Goal: Information Seeking & Learning: Learn about a topic

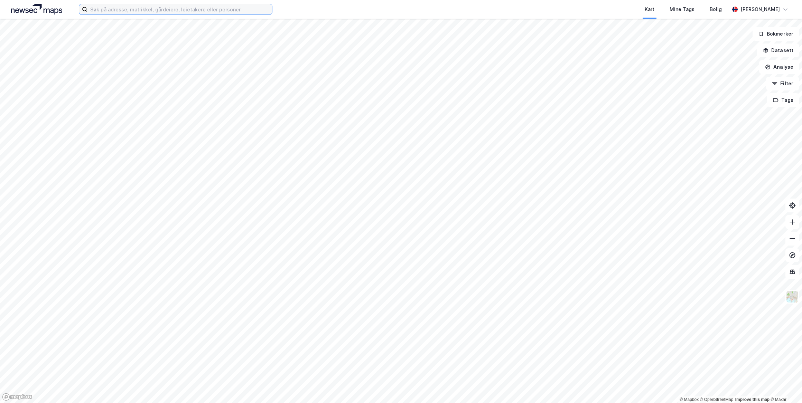
click at [116, 8] on input at bounding box center [179, 9] width 184 height 10
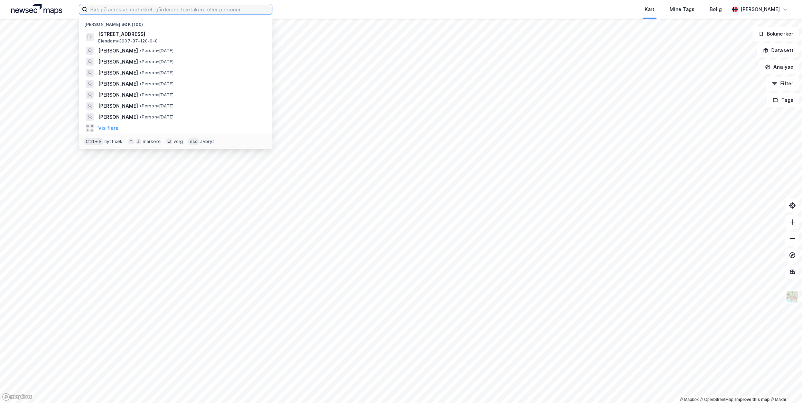
paste input "Ulrikke Hansen Døvigen"
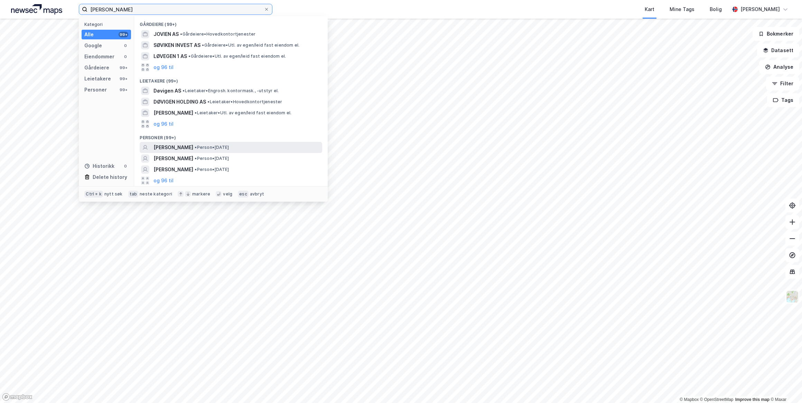
type input "Ulrikke Hansen Døvigen"
click at [177, 146] on span "ULRIKKE DØVIGEN" at bounding box center [173, 147] width 40 height 8
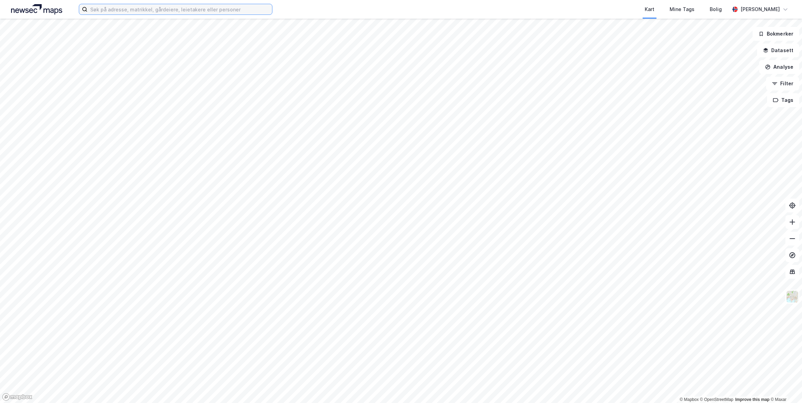
click at [116, 9] on input at bounding box center [179, 9] width 184 height 10
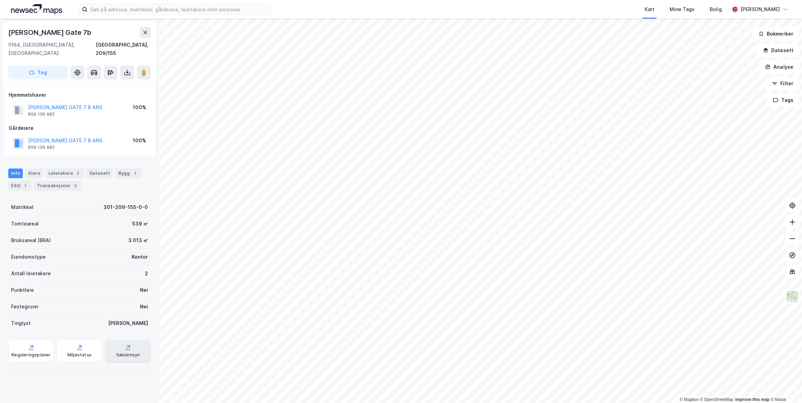
click at [129, 342] on div "Saksinnsyn" at bounding box center [128, 351] width 46 height 22
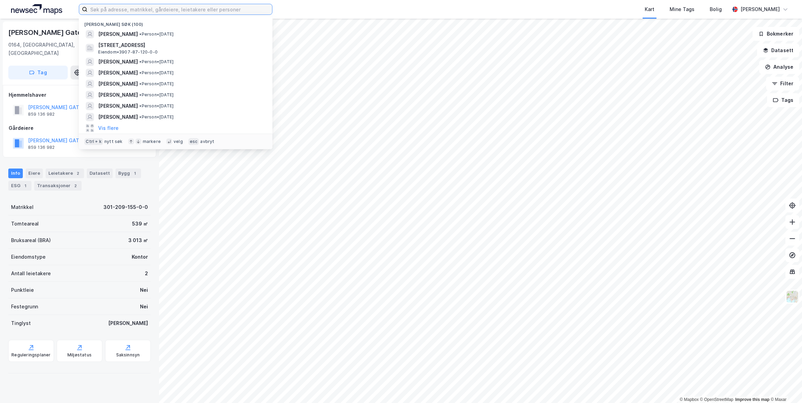
click at [130, 10] on input at bounding box center [179, 9] width 184 height 10
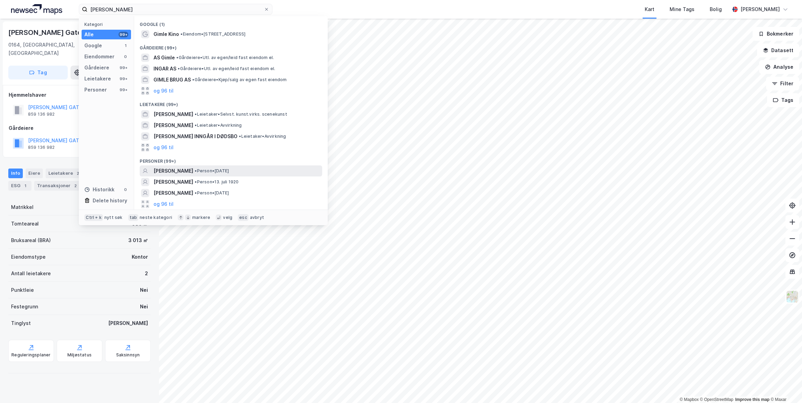
click at [179, 167] on span "INGAR HELGE GIMLE" at bounding box center [173, 171] width 40 height 8
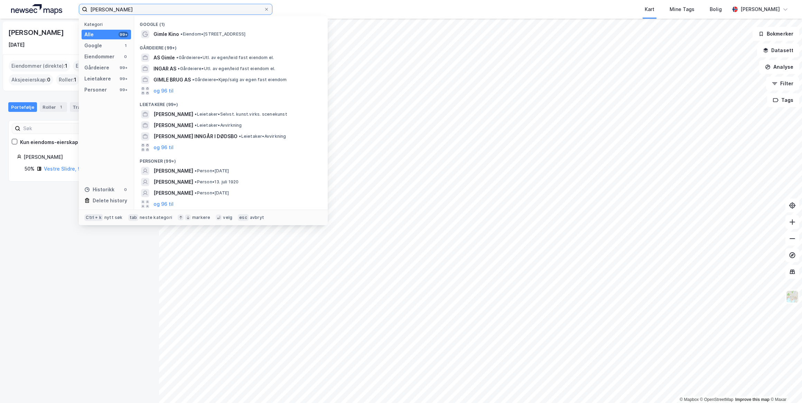
drag, startPoint x: 136, startPoint y: 10, endPoint x: 10, endPoint y: 10, distance: 126.1
click at [10, 10] on div "helge ingar gimle Kategori Alle 99+ Google 1 Eiendommer 0 Gårdeiere 99+ Leietak…" at bounding box center [401, 9] width 802 height 19
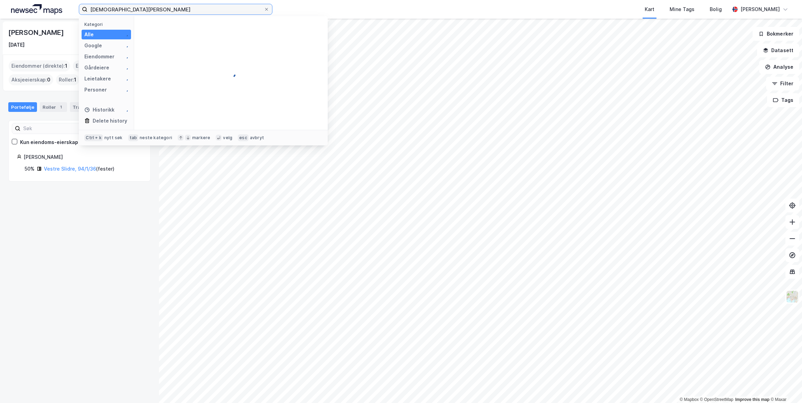
type input "christian borch"
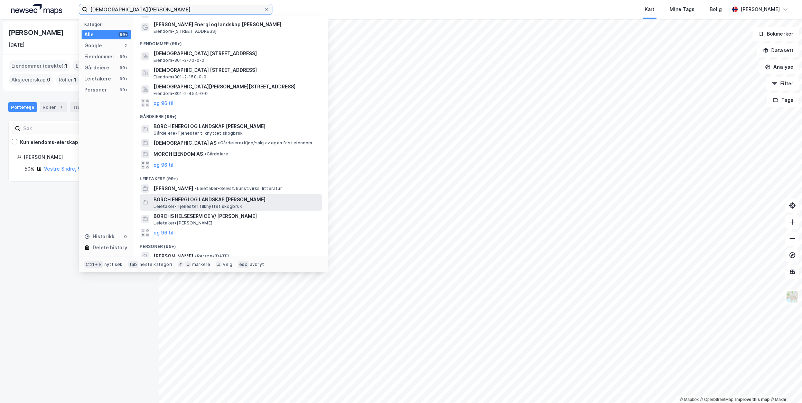
scroll to position [59, 0]
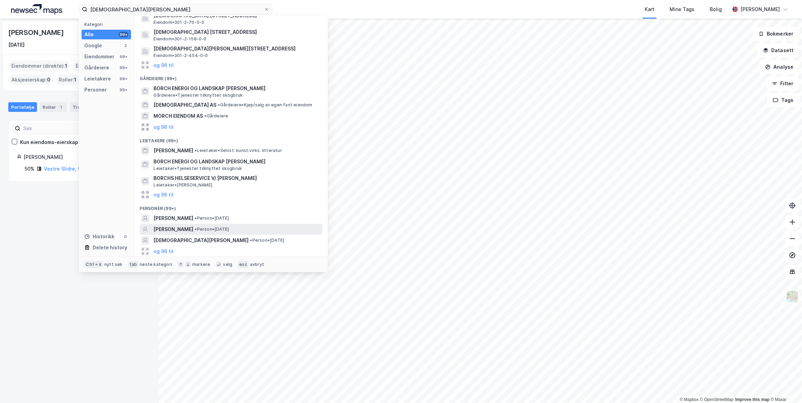
click at [169, 227] on span "CHRISTIAN BORCH" at bounding box center [173, 229] width 40 height 8
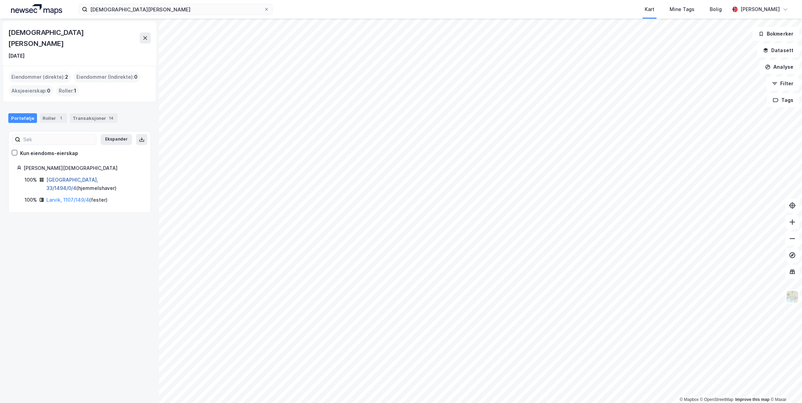
click at [64, 177] on link "Oslo, 33/1494/0/4" at bounding box center [72, 184] width 52 height 14
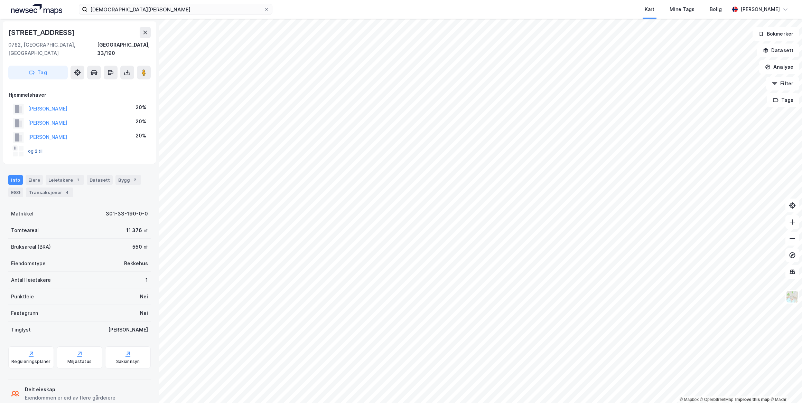
click at [0, 0] on button "og 2 til" at bounding box center [0, 0] width 0 height 0
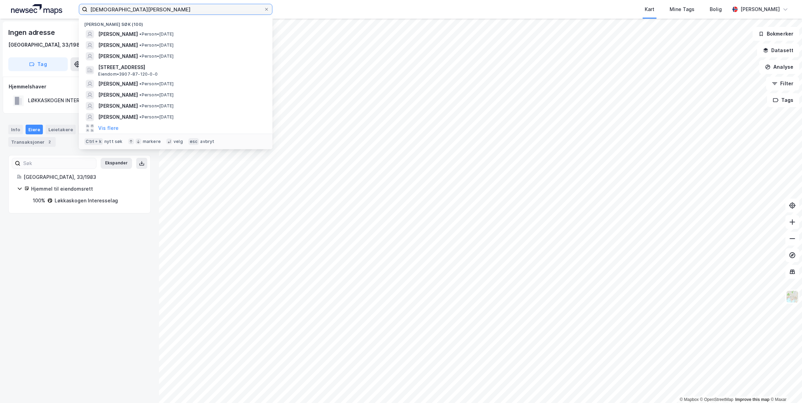
drag, startPoint x: 148, startPoint y: 9, endPoint x: 51, endPoint y: 10, distance: 97.4
click at [51, 10] on div "christian borch Nylige søk (100) CHRISTIAN BORCH • Person • 2. juni 1944 INGAR …" at bounding box center [401, 9] width 802 height 19
paste input "Morten Ingar Gaarud"
type input "Morten Ingar Gaarud"
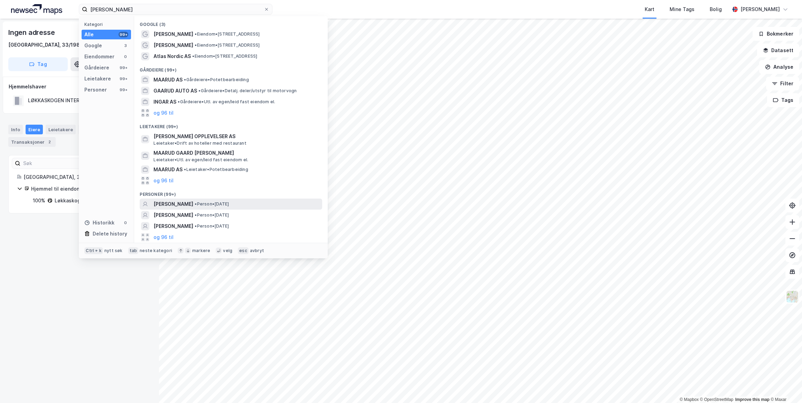
click at [193, 203] on span "MORTEN INGAR GAARUD" at bounding box center [173, 204] width 40 height 8
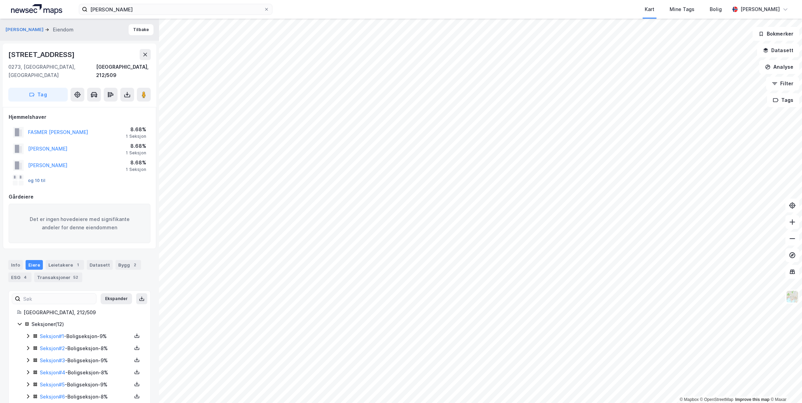
click at [0, 0] on button "og 10 til" at bounding box center [0, 0] width 0 height 0
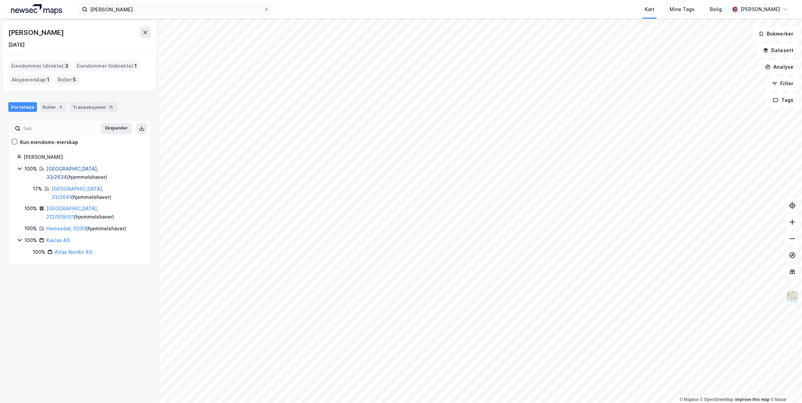
click at [65, 168] on link "Oslo, 33/2634" at bounding box center [72, 173] width 52 height 14
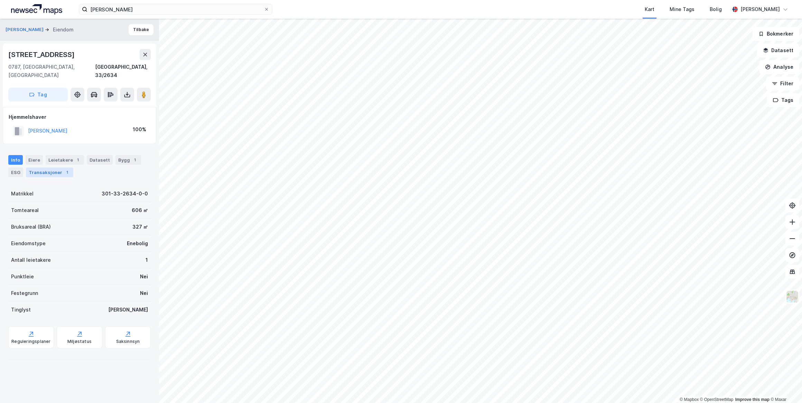
click at [45, 168] on div "Transaksjoner 1" at bounding box center [49, 173] width 47 height 10
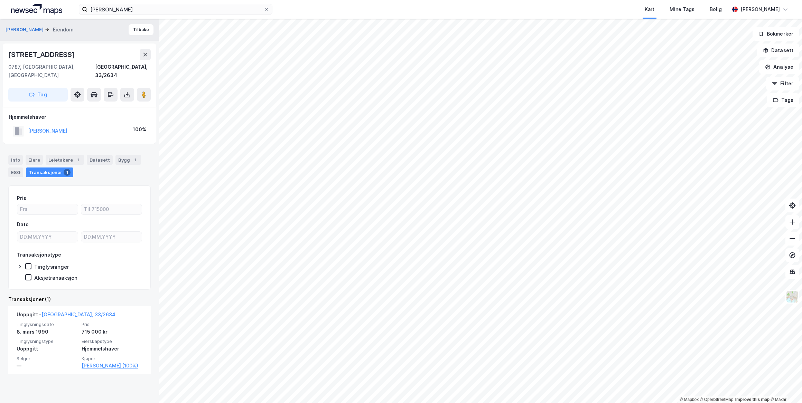
click at [45, 168] on div "Transaksjoner 1" at bounding box center [49, 173] width 47 height 10
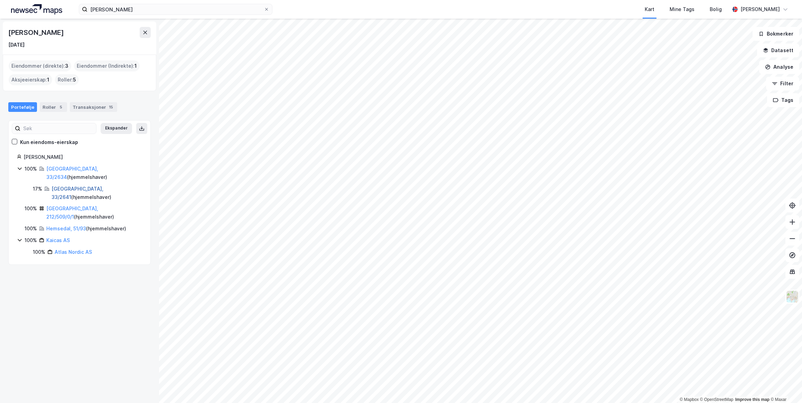
click at [59, 186] on link "Oslo, 33/2641" at bounding box center [77, 193] width 52 height 14
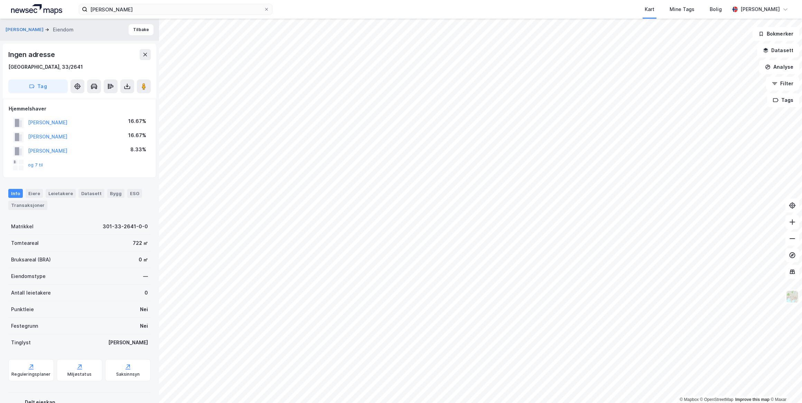
scroll to position [28, 0]
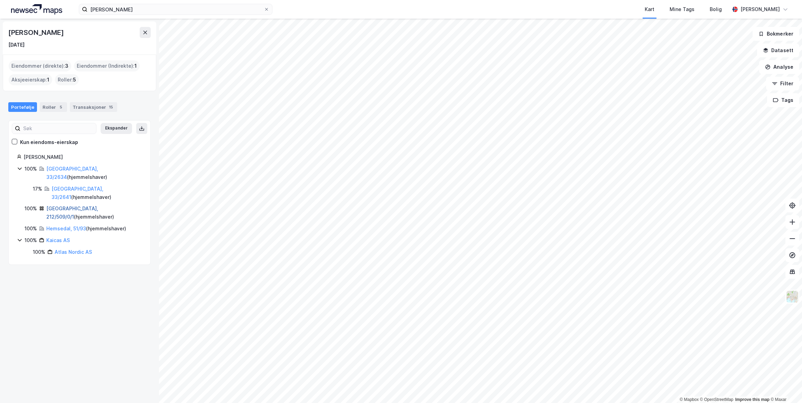
click at [69, 206] on link "Oslo, 212/509/0/1" at bounding box center [72, 213] width 52 height 14
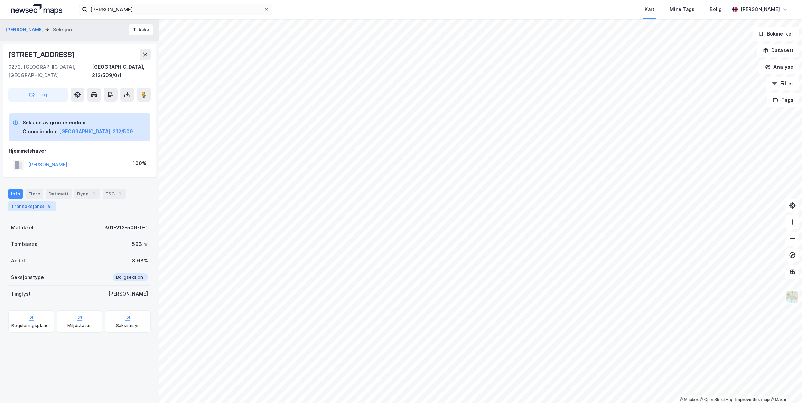
click at [30, 201] on div "Transaksjoner 9" at bounding box center [31, 206] width 47 height 10
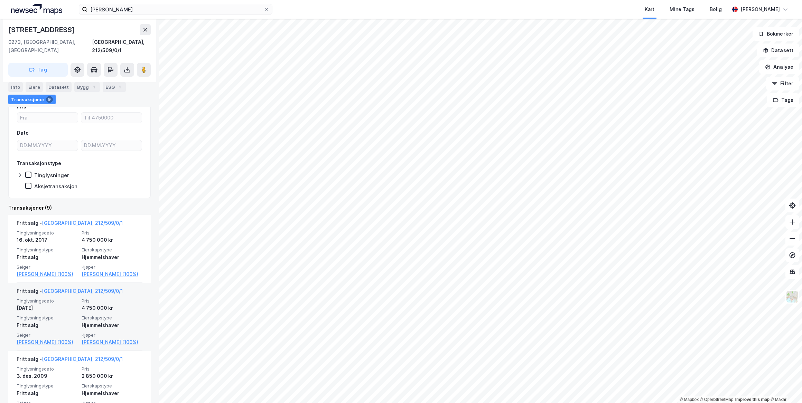
scroll to position [157, 0]
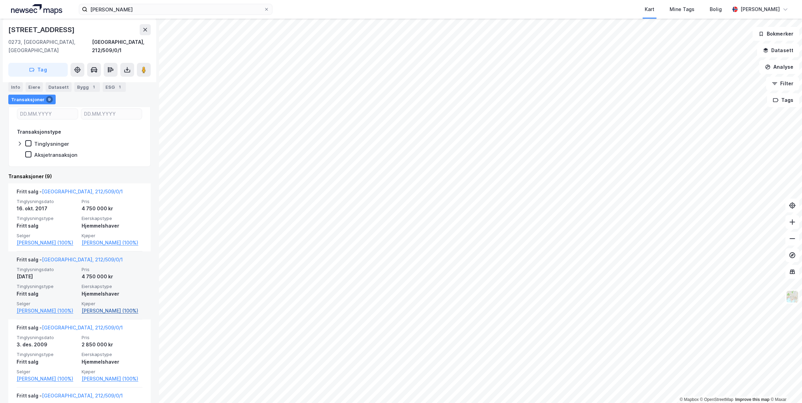
click at [89, 314] on link "Gaarud Kaia Elisabeth (100%)" at bounding box center [112, 311] width 61 height 8
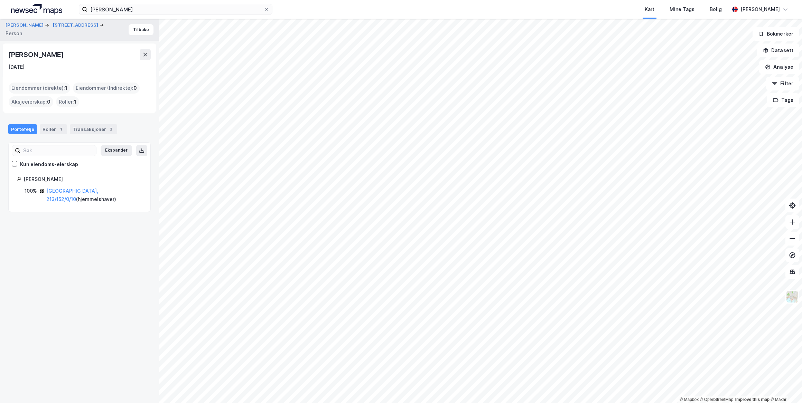
drag, startPoint x: 88, startPoint y: 55, endPoint x: 9, endPoint y: 49, distance: 79.3
click at [9, 49] on div "Kaia Elisabeth Gaarud" at bounding box center [79, 54] width 142 height 11
drag, startPoint x: 9, startPoint y: 49, endPoint x: 68, endPoint y: 53, distance: 59.2
copy div "Kaia Elisabeth Gaarud"
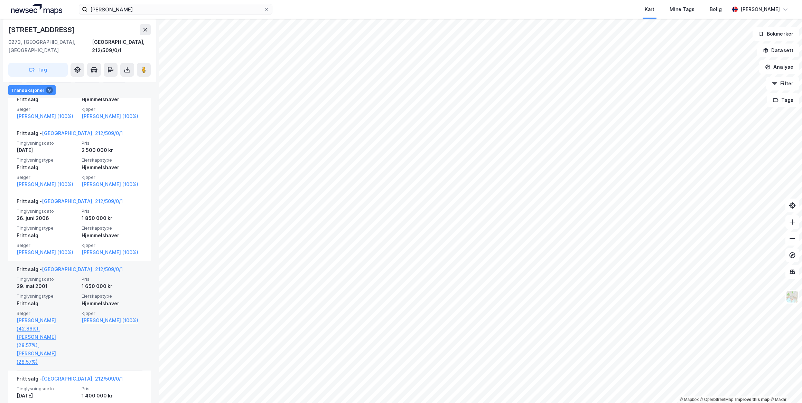
scroll to position [422, 0]
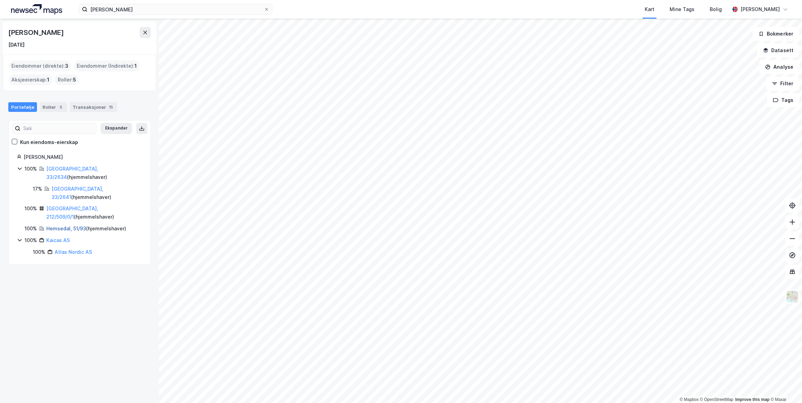
click at [79, 226] on link "Hemsedal, 51/93" at bounding box center [66, 229] width 40 height 6
click at [72, 249] on link "Atlas Nordic AS" at bounding box center [73, 252] width 37 height 6
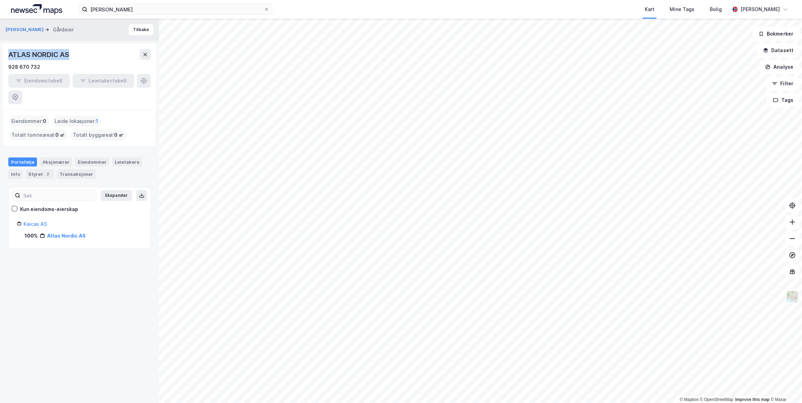
drag, startPoint x: 70, startPoint y: 54, endPoint x: 0, endPoint y: 54, distance: 70.1
click at [0, 54] on div "GAARUD MORTEN INGAR Gårdeier Tilbake ATLAS NORDIC AS 928 670 732 Eiendomstabell…" at bounding box center [79, 211] width 159 height 385
drag, startPoint x: 0, startPoint y: 54, endPoint x: 38, endPoint y: 55, distance: 37.7
copy div "ATLAS NORDIC AS"
click at [148, 56] on icon at bounding box center [145, 55] width 6 height 6
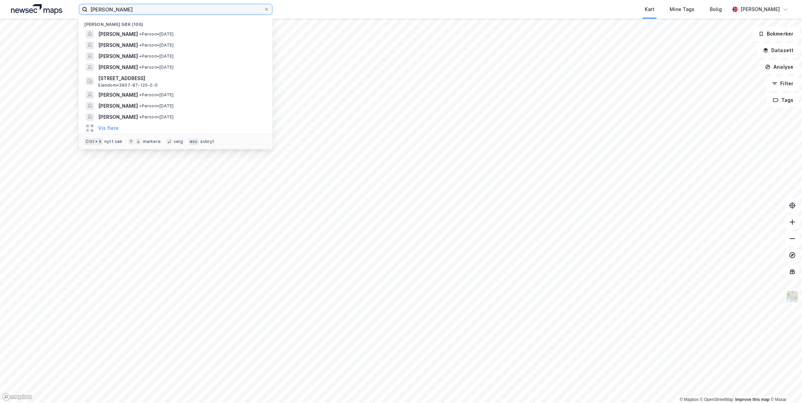
drag, startPoint x: 162, startPoint y: 9, endPoint x: 51, endPoint y: 9, distance: 111.2
click at [51, 9] on div "Morten Ingar Gaarud Nylige søk (100) MORTEN INGAR GAARUD • Person • 18. sep. 19…" at bounding box center [401, 9] width 802 height 19
paste input "Johanne Cathrine Brustad"
type input "Johanne Cathrine Brustad"
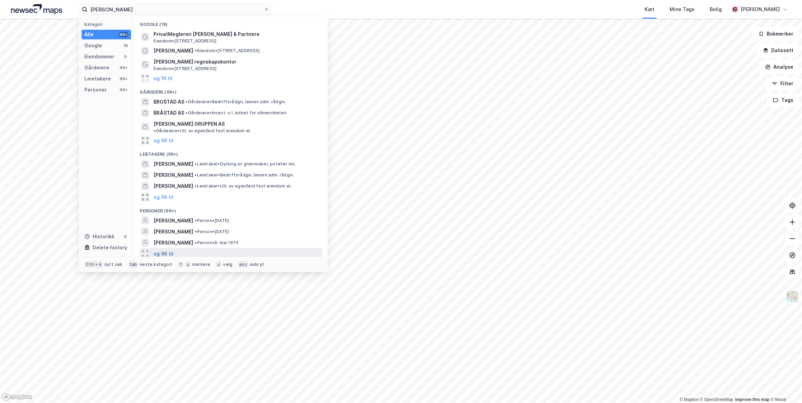
click at [165, 250] on button "og 96 til" at bounding box center [163, 253] width 20 height 8
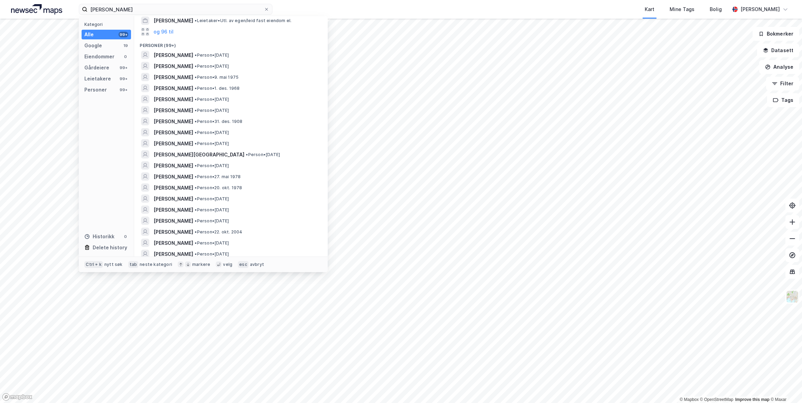
scroll to position [157, 0]
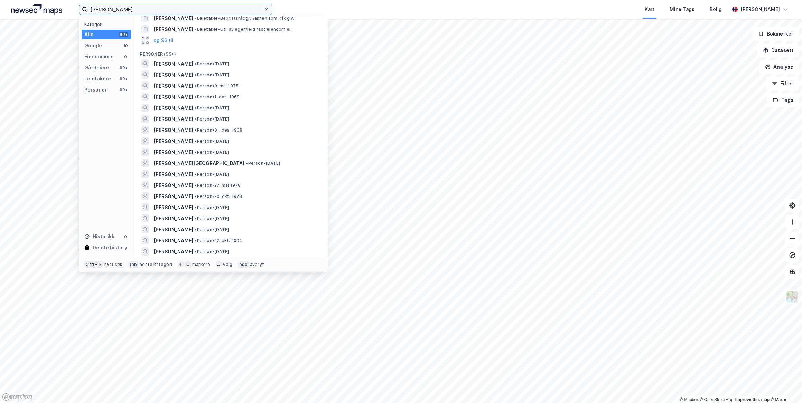
drag, startPoint x: 165, startPoint y: 10, endPoint x: 46, endPoint y: 15, distance: 118.9
click at [47, 15] on div "Johanne Cathrine Brustad Kategori Alle 99+ Google 19 Eiendommer 0 Gårdeiere 99+…" at bounding box center [401, 9] width 802 height 19
paste input "Johanne Cathrine Hauff Brustad"
type input "Johanne Cathrine Hauff Brustad"
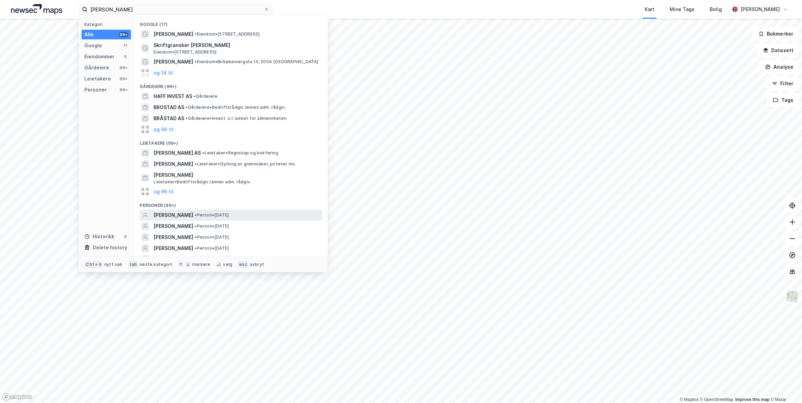
click at [193, 211] on span "JOHANNE CATHRINE HAUFF BRUSTAD" at bounding box center [173, 215] width 40 height 8
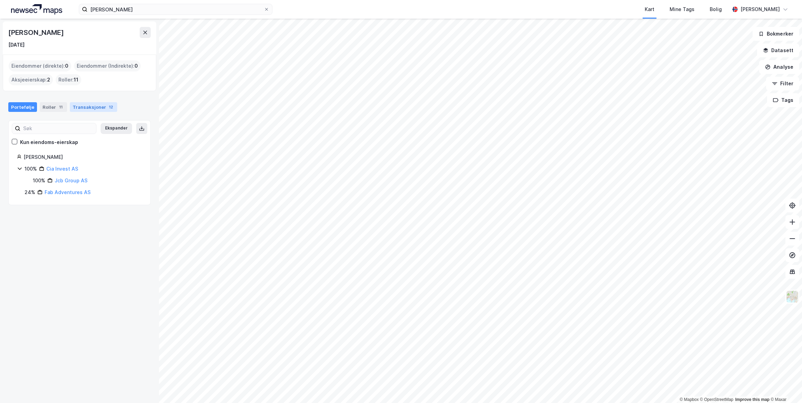
click at [89, 108] on div "Transaksjoner 12" at bounding box center [93, 107] width 47 height 10
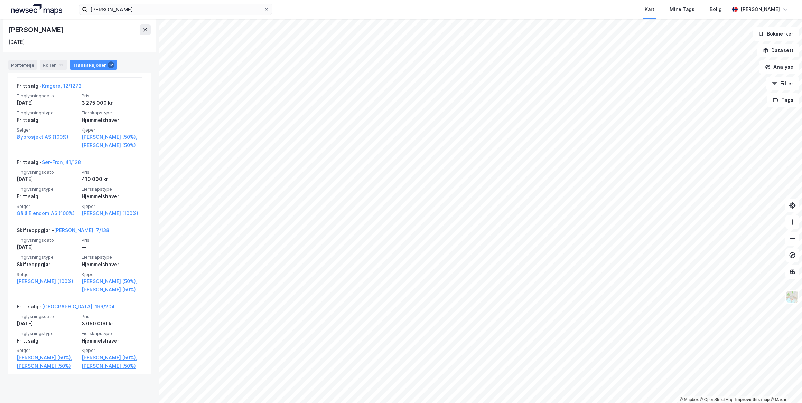
scroll to position [916, 0]
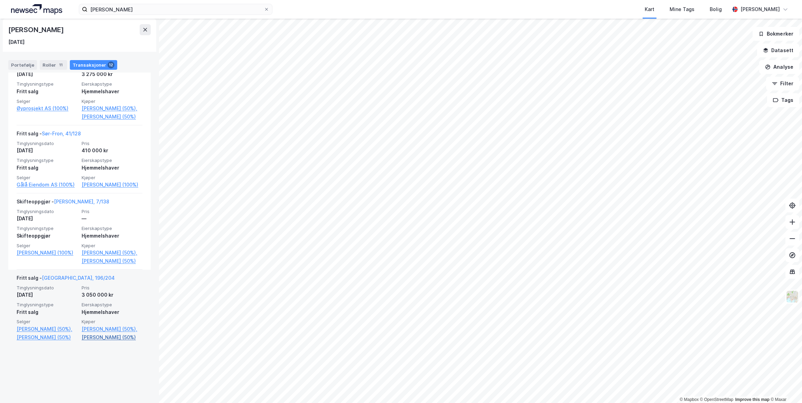
click at [100, 342] on link "Duus John (50%)" at bounding box center [112, 337] width 61 height 8
click at [65, 281] on link "Oslo, 196/204" at bounding box center [78, 278] width 73 height 6
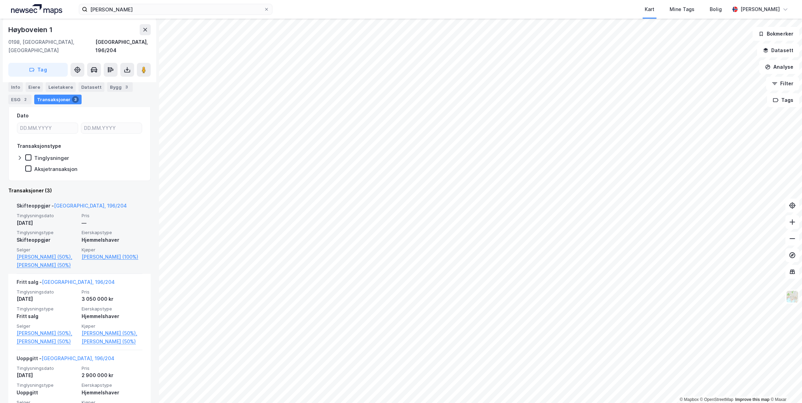
scroll to position [94, 0]
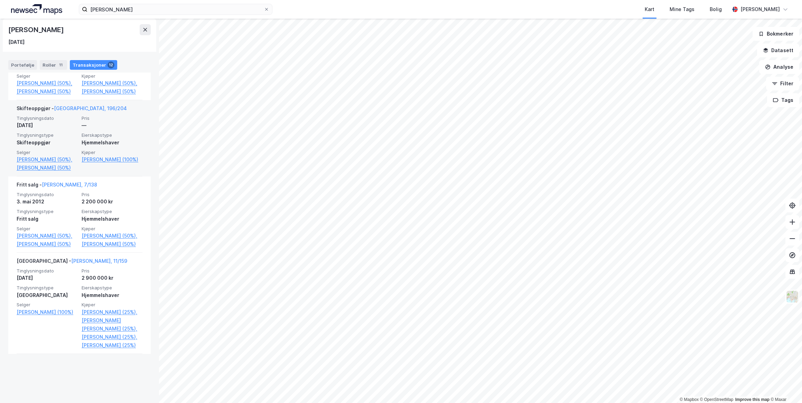
scroll to position [916, 0]
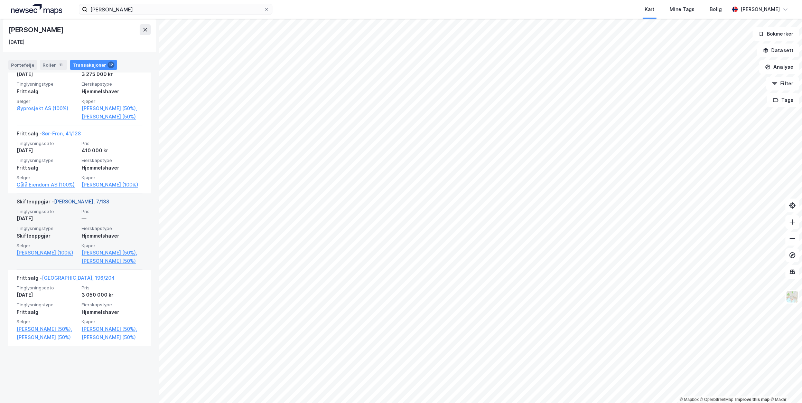
click at [73, 205] on link "Kragerø, 7/138" at bounding box center [81, 202] width 55 height 6
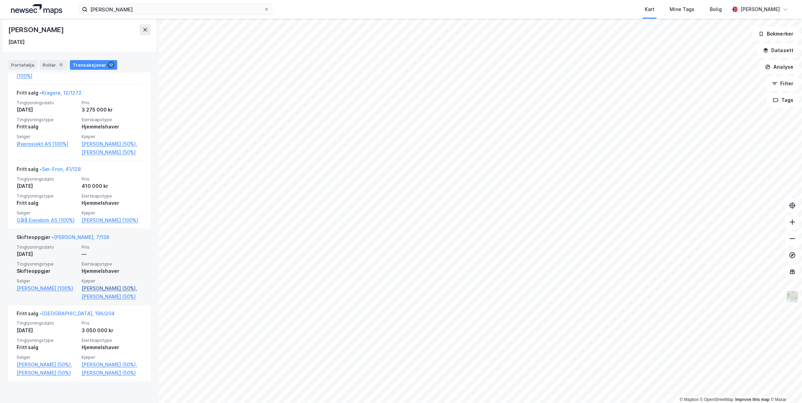
scroll to position [853, 0]
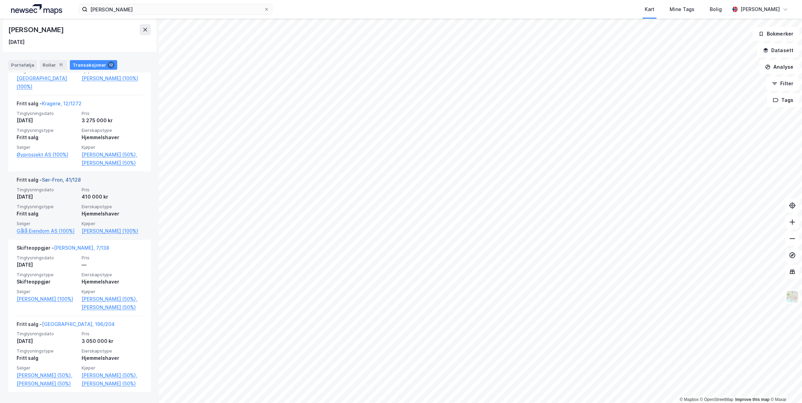
click at [68, 183] on link "Sør-Fron, 41/128" at bounding box center [61, 180] width 39 height 6
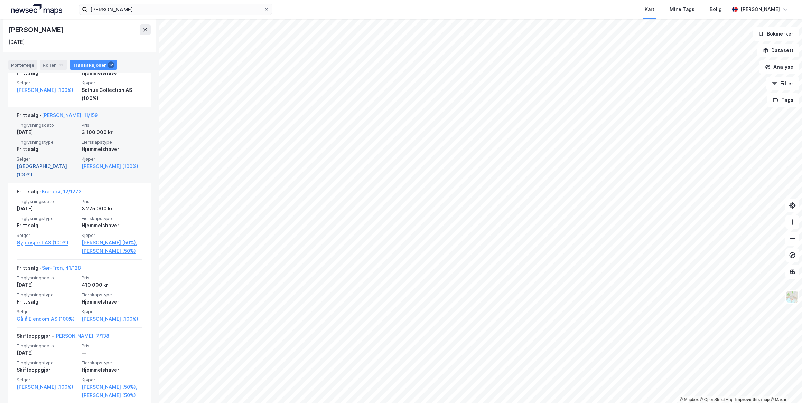
scroll to position [759, 0]
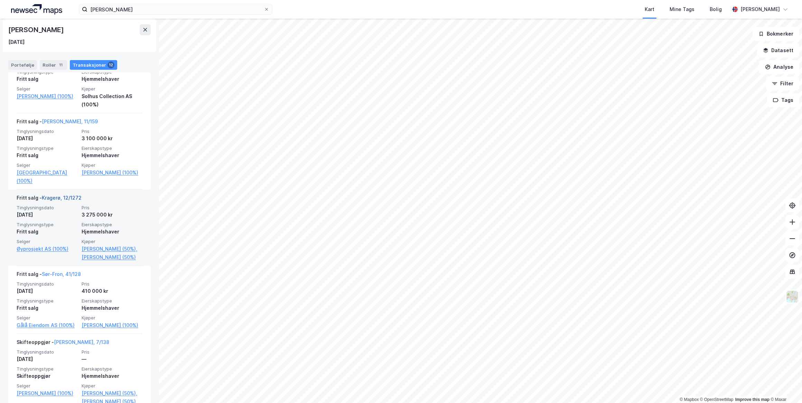
click at [58, 201] on link "Kragerø, 12/1272" at bounding box center [62, 198] width 40 height 6
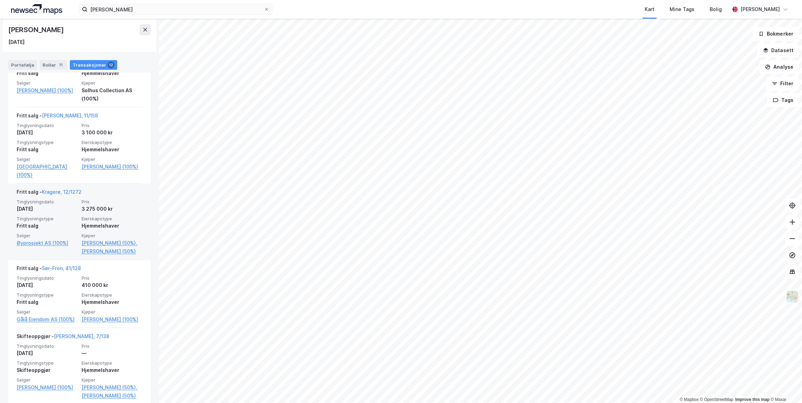
scroll to position [727, 0]
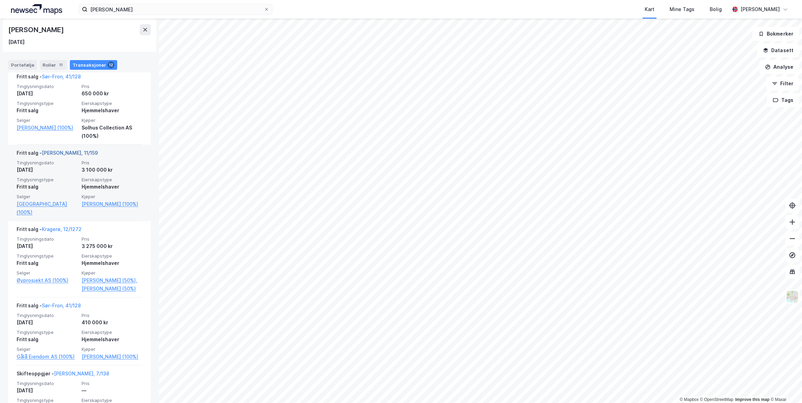
click at [59, 156] on link "Kragerø, 11/159" at bounding box center [70, 153] width 56 height 6
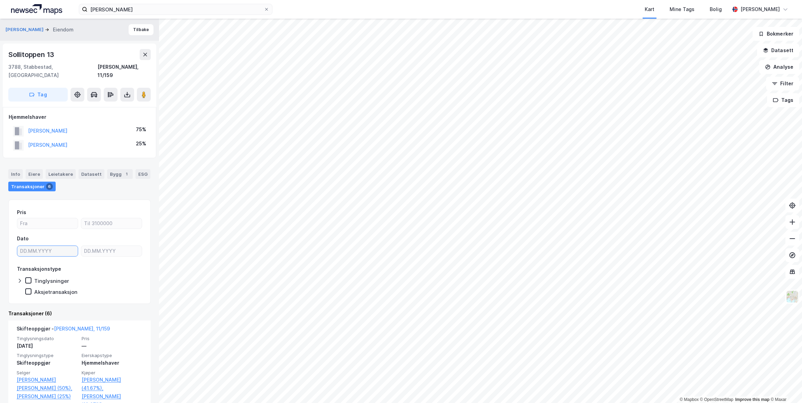
type input "DD.MM.YYYY"
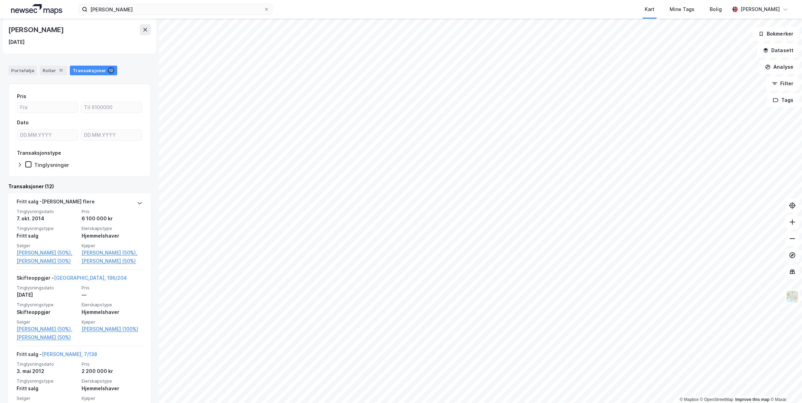
scroll to position [36, 0]
click at [137, 203] on icon at bounding box center [140, 204] width 6 height 6
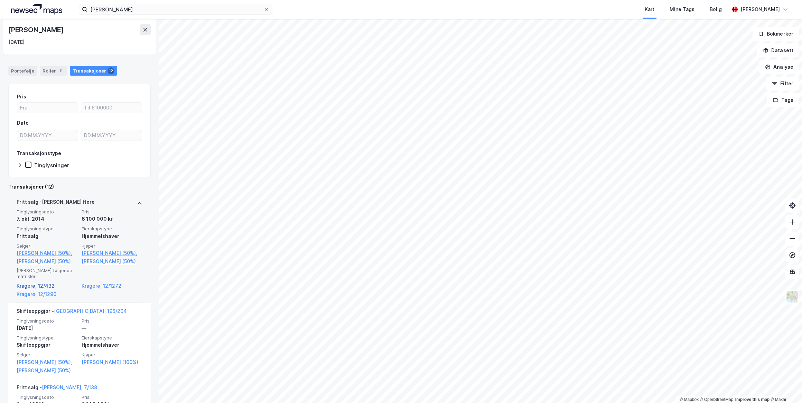
click at [30, 285] on link "Kragerø, 12/432" at bounding box center [47, 286] width 61 height 8
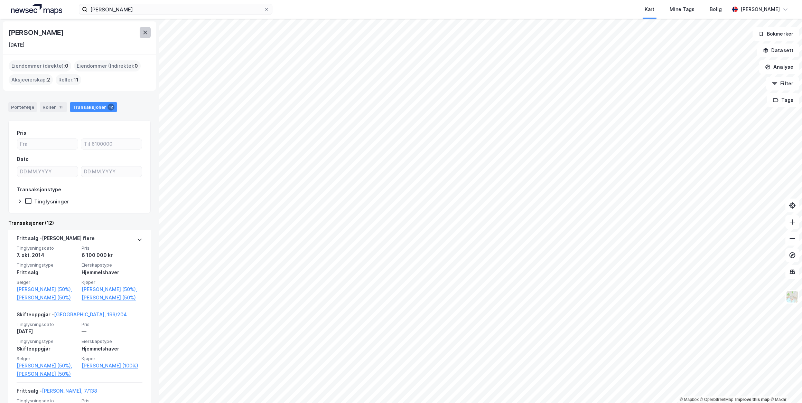
click at [144, 33] on icon at bounding box center [145, 32] width 4 height 3
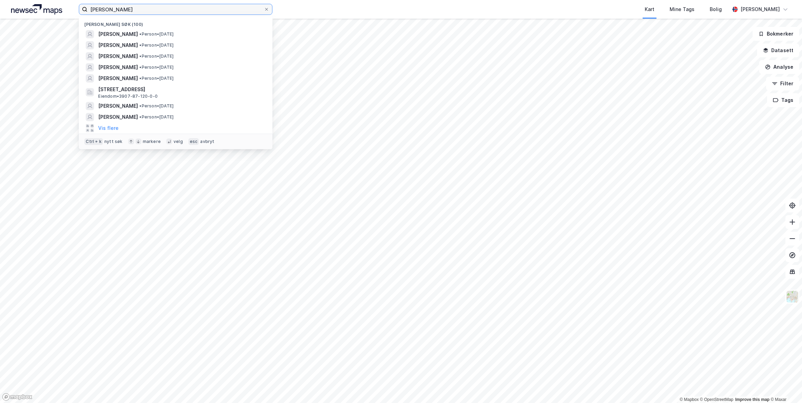
drag, startPoint x: 172, startPoint y: 9, endPoint x: 61, endPoint y: 8, distance: 111.6
click at [61, 8] on div "Johanne Cathrine Hauff Brustad Nylige søk (100) JOHANNE CATHRINE HAUFF BRUSTAD …" at bounding box center [401, 9] width 802 height 19
paste input "Ann Christin Wiik"
type input "Ann Christin Wiik"
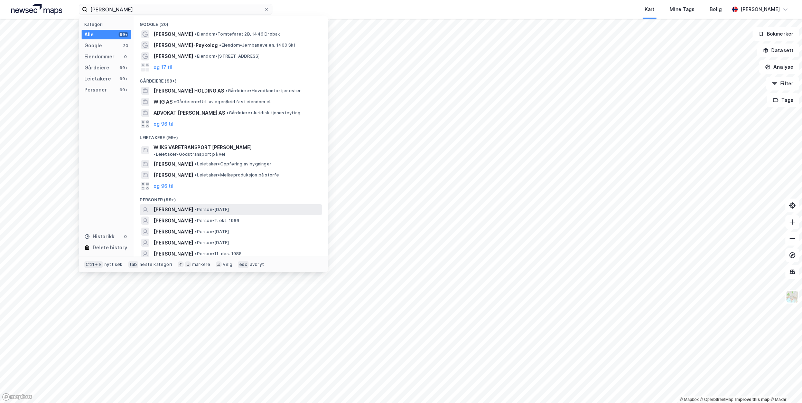
click at [182, 206] on span "ANN CHRISTIN WIIK" at bounding box center [173, 210] width 40 height 8
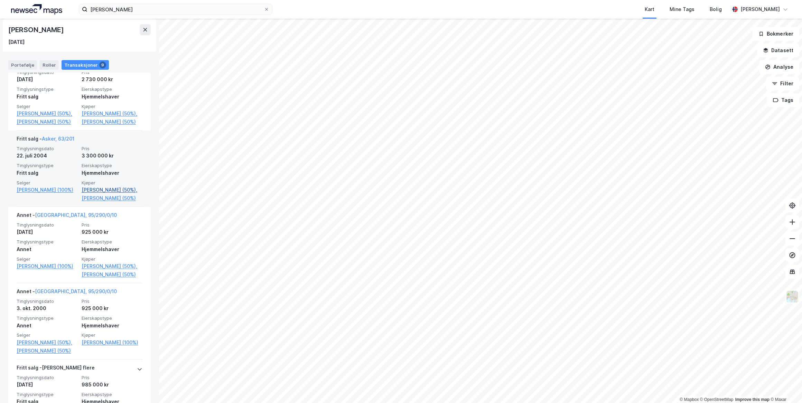
scroll to position [538, 0]
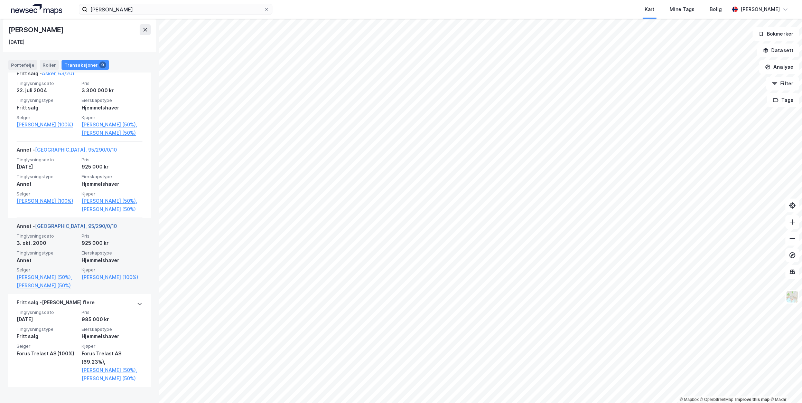
click at [59, 229] on link "Oslo, 95/290/0/10" at bounding box center [76, 226] width 82 height 6
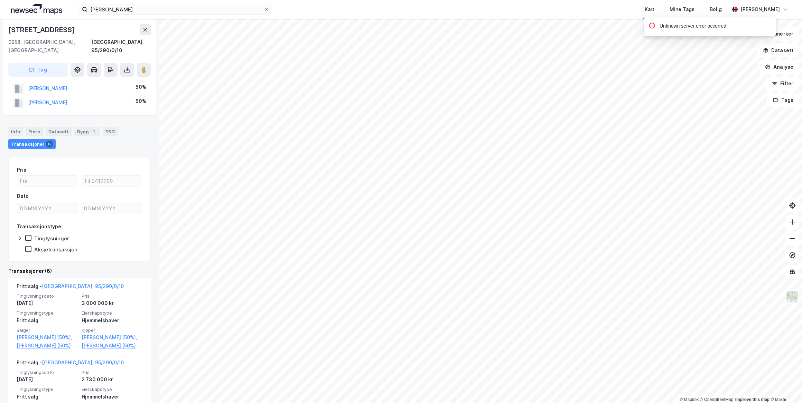
scroll to position [125, 0]
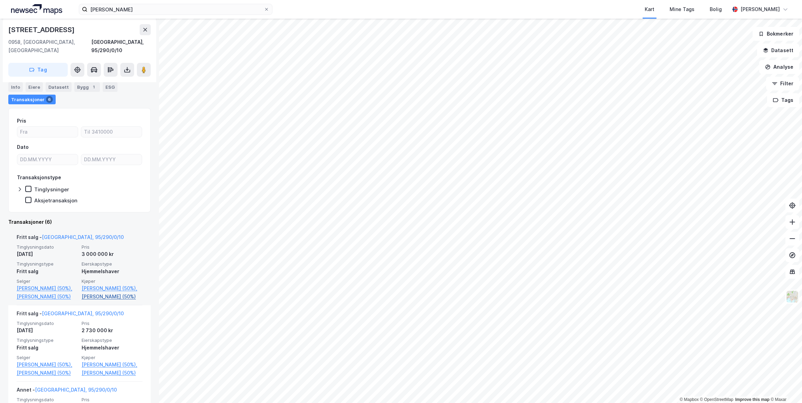
drag, startPoint x: 104, startPoint y: 299, endPoint x: 104, endPoint y: 295, distance: 3.8
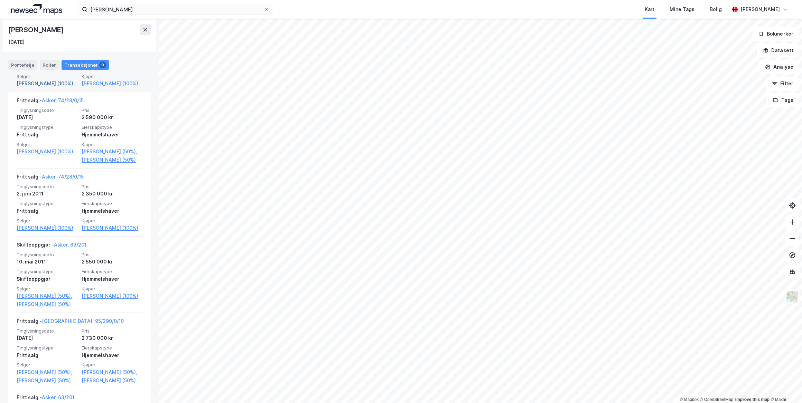
scroll to position [283, 0]
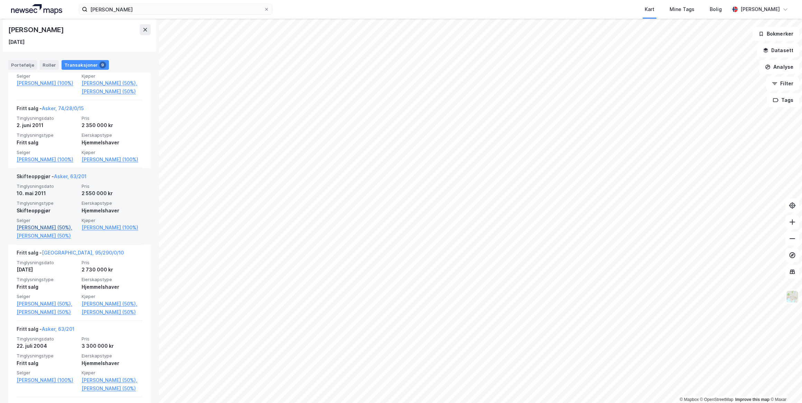
click at [51, 227] on link "Sanden Morten (50%)," at bounding box center [47, 228] width 61 height 8
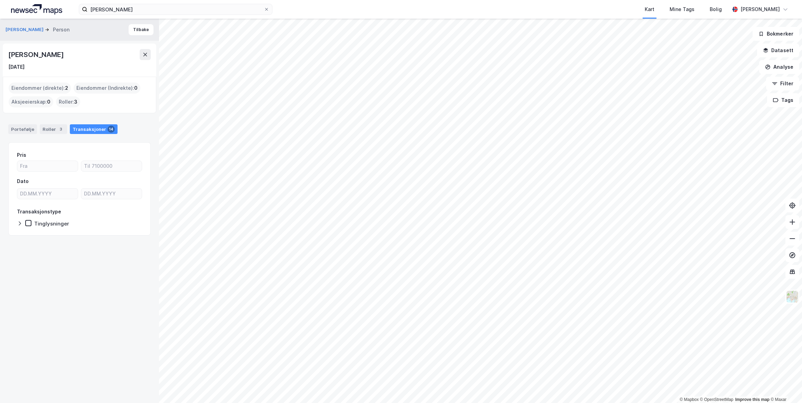
click at [90, 125] on div "Transaksjoner 14" at bounding box center [94, 129] width 48 height 10
click at [88, 127] on div "Transaksjoner 14" at bounding box center [94, 129] width 48 height 10
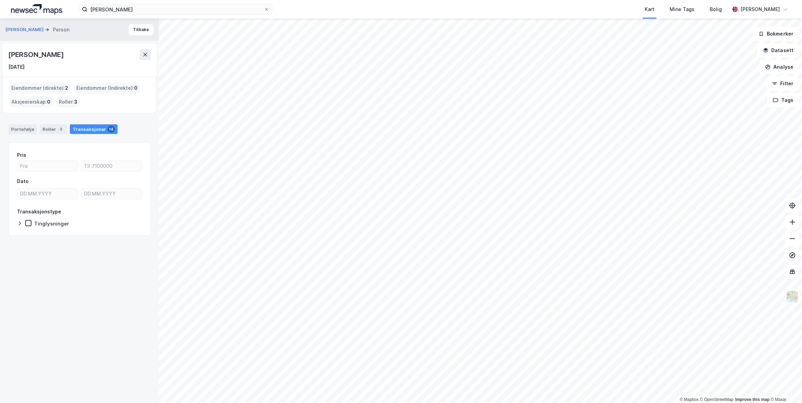
drag, startPoint x: 88, startPoint y: 127, endPoint x: 103, endPoint y: 306, distance: 179.3
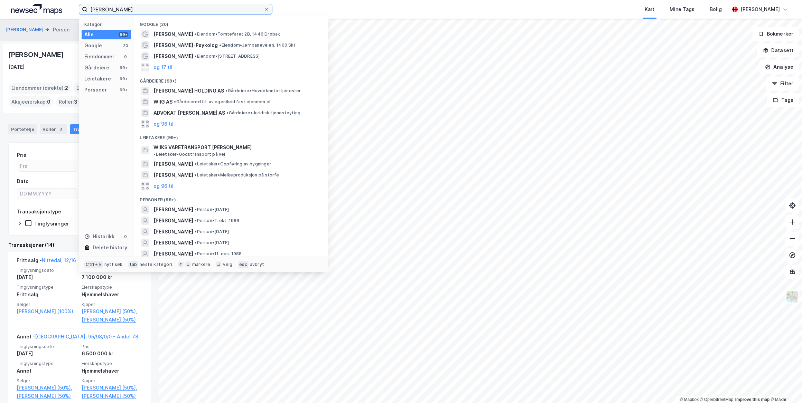
drag, startPoint x: 143, startPoint y: 6, endPoint x: 42, endPoint y: 7, distance: 100.9
click at [42, 7] on div "Ann Christin Wiik Kategori Alle 99+ Google 20 Eiendommer 0 Gårdeiere 99+ Leieta…" at bounding box center [401, 9] width 802 height 19
paste input "Elisabeth Mengaaen"
type input "Elisabeth Mengaaen"
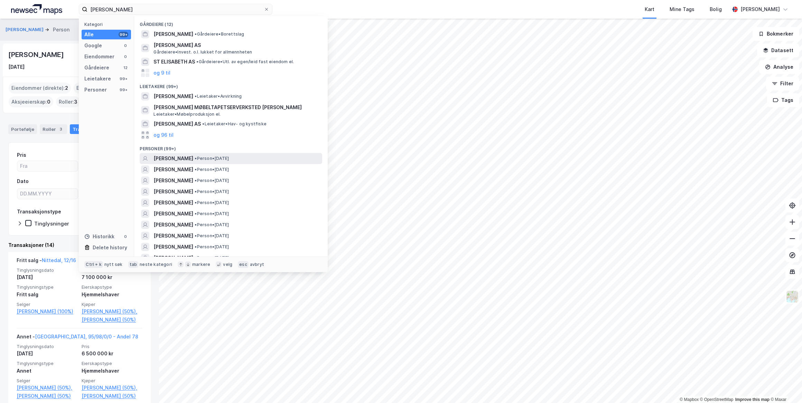
click at [193, 159] on span "ELISABETH MØLLERLØKKEN MENGAAEN" at bounding box center [173, 158] width 40 height 8
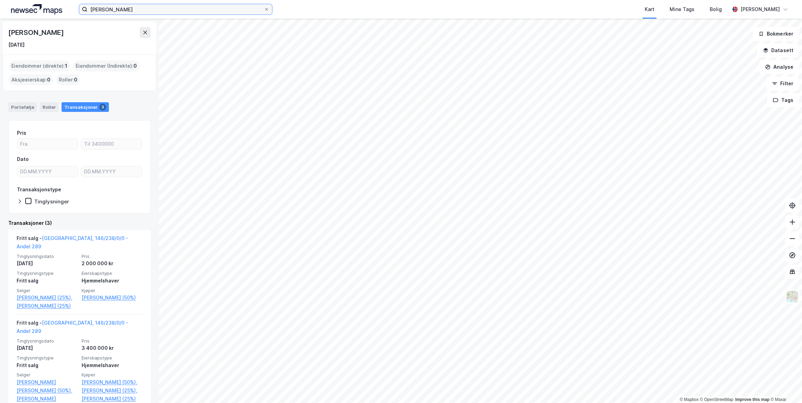
click at [152, 11] on input "Elisabeth Mengaaen" at bounding box center [175, 9] width 176 height 10
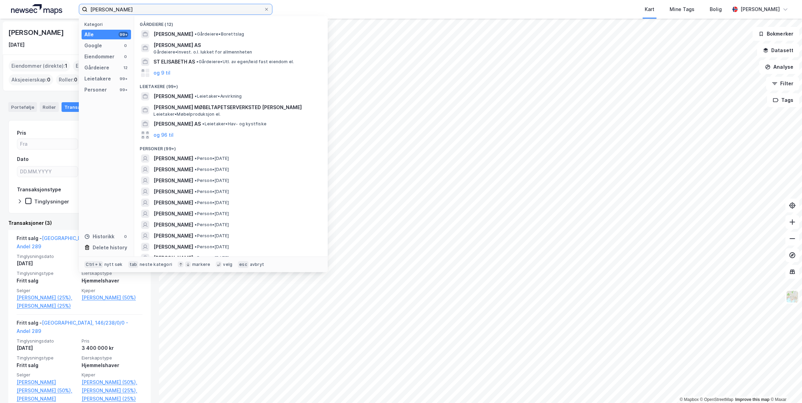
click at [155, 8] on input "Elisabeth Mengaaen" at bounding box center [175, 9] width 176 height 10
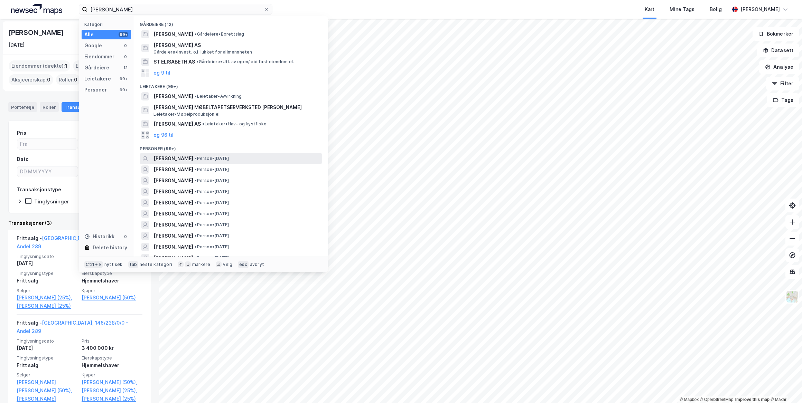
click at [193, 159] on span "ELISABETH MØLLERLØKKEN MENGAAEN" at bounding box center [173, 158] width 40 height 8
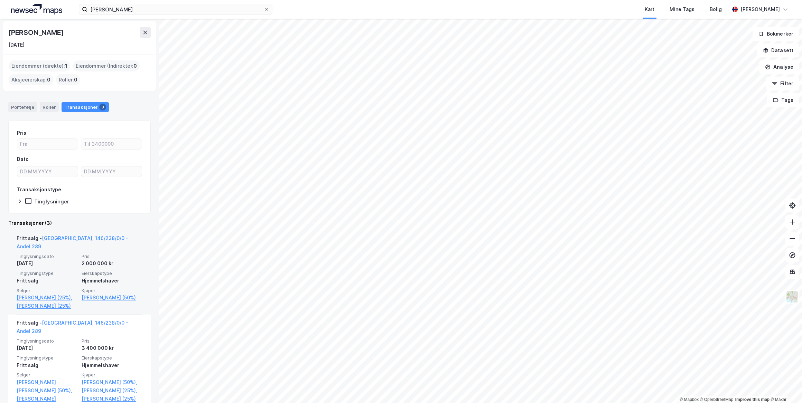
scroll to position [105, 0]
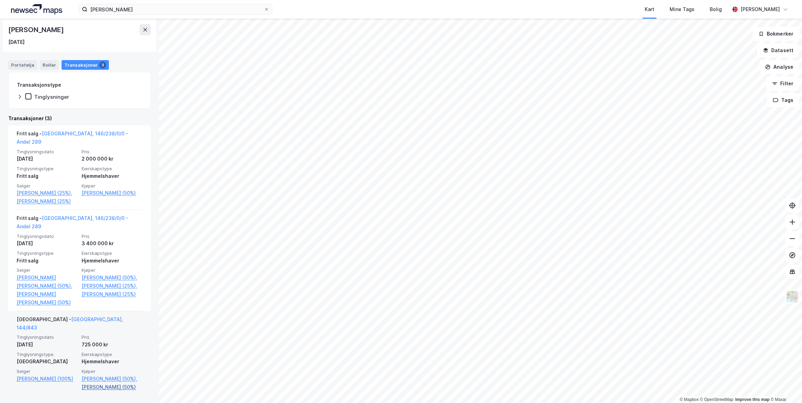
click at [106, 387] on link "Mengaaen Lars (50%)" at bounding box center [112, 387] width 61 height 8
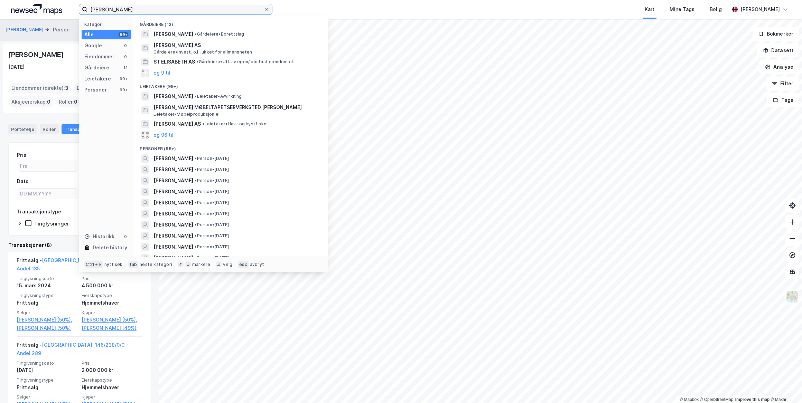
drag, startPoint x: 152, startPoint y: 10, endPoint x: 87, endPoint y: 11, distance: 65.0
click at [87, 11] on label "Elisabeth Mengaaen" at bounding box center [175, 9] width 193 height 11
click at [53, 57] on div "Lars Mengaaen" at bounding box center [36, 54] width 57 height 11
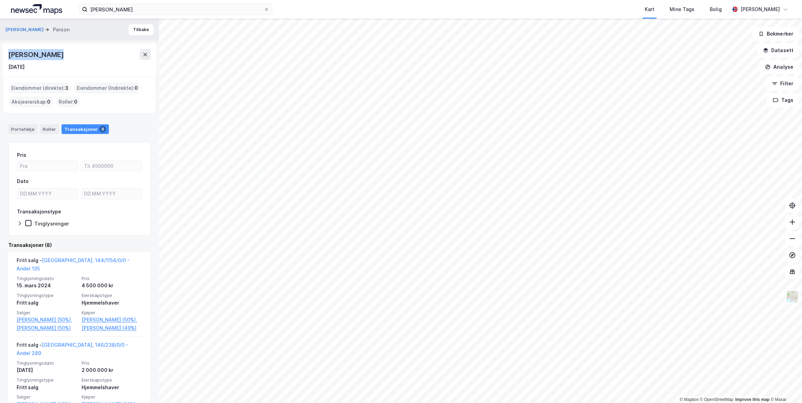
drag, startPoint x: 62, startPoint y: 55, endPoint x: 10, endPoint y: 54, distance: 52.2
click at [10, 54] on div "Lars Mengaaen" at bounding box center [79, 54] width 142 height 11
drag, startPoint x: 10, startPoint y: 54, endPoint x: 37, endPoint y: 55, distance: 26.7
copy div "Lars Mengaaen"
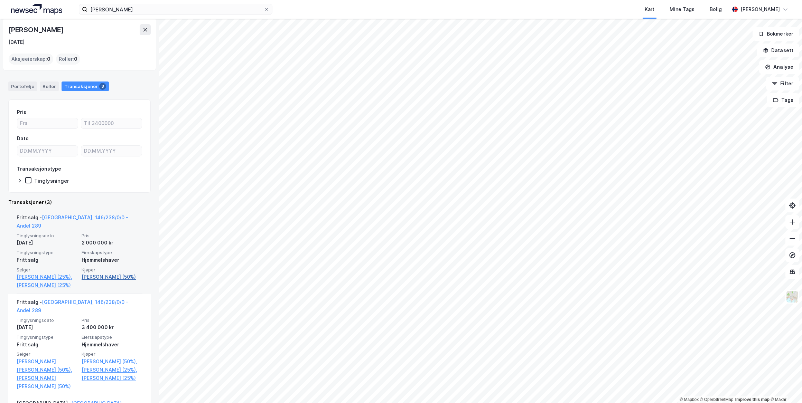
scroll to position [11, 0]
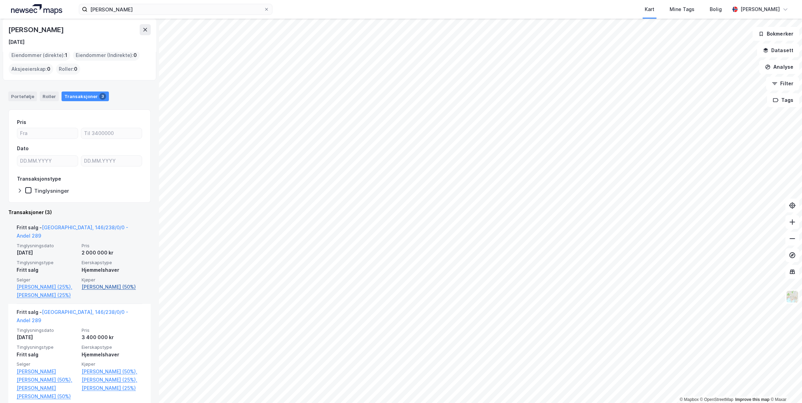
click at [97, 283] on link "Mengaaen-jakobsen Jonas (50%)" at bounding box center [112, 287] width 61 height 8
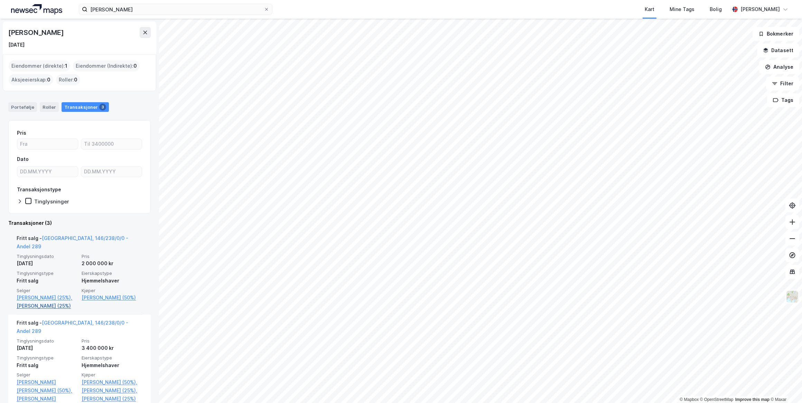
click at [40, 306] on link "Mengaaen Lars (25%)" at bounding box center [47, 306] width 61 height 8
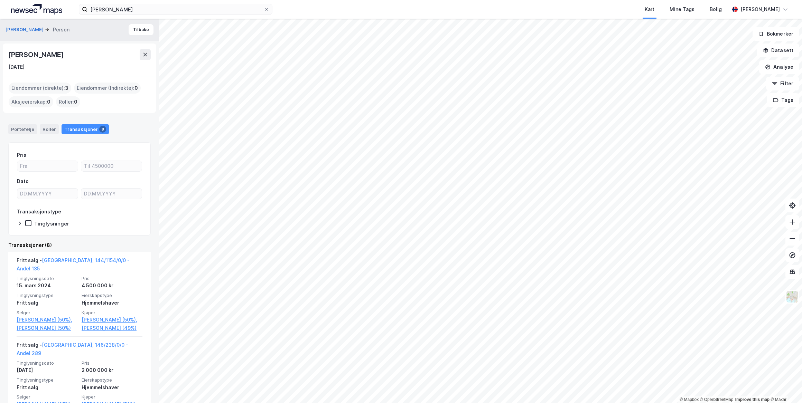
click at [34, 10] on img at bounding box center [36, 9] width 51 height 10
